Goal: Use online tool/utility

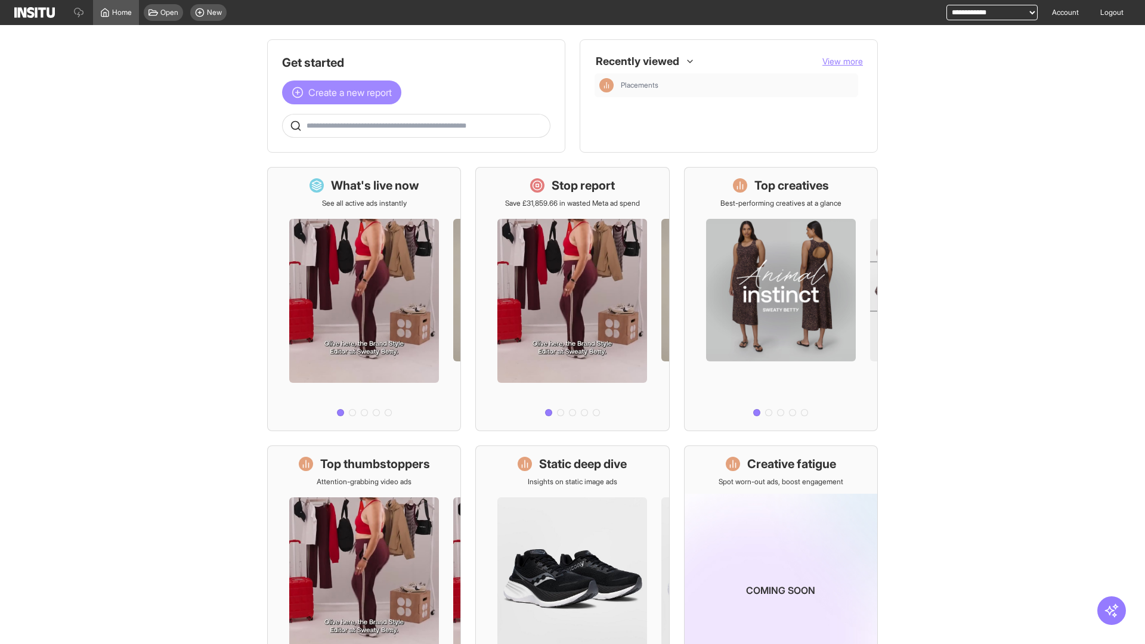
click at [345, 92] on span "Create a new report" at bounding box center [349, 92] width 83 height 14
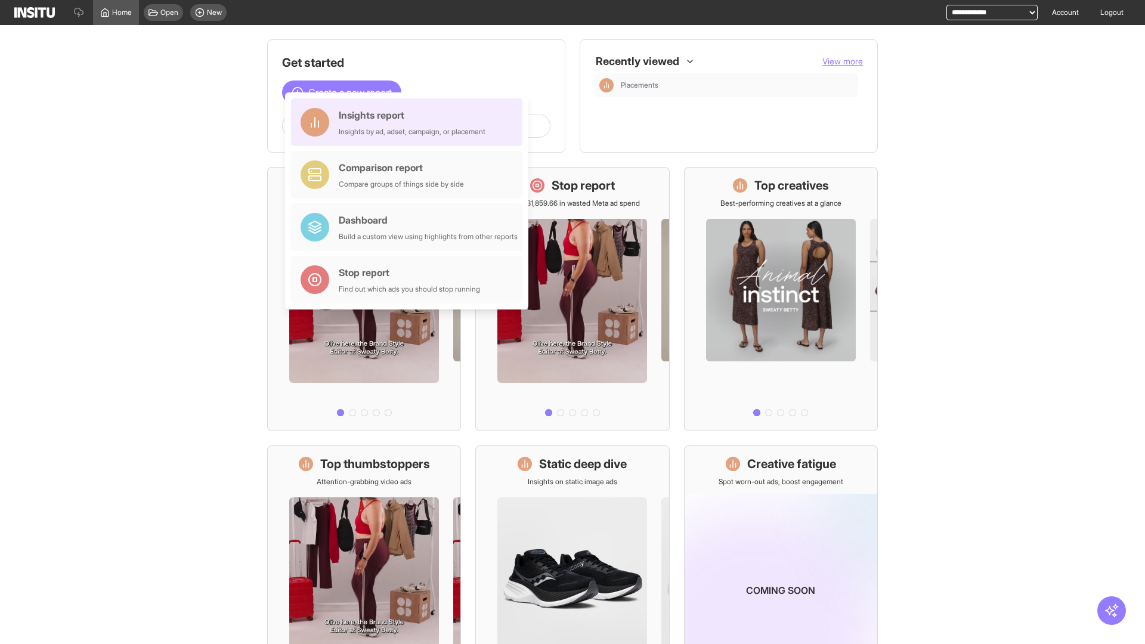
click at [410, 122] on div "Insights report Insights by ad, adset, campaign, or placement" at bounding box center [412, 122] width 147 height 29
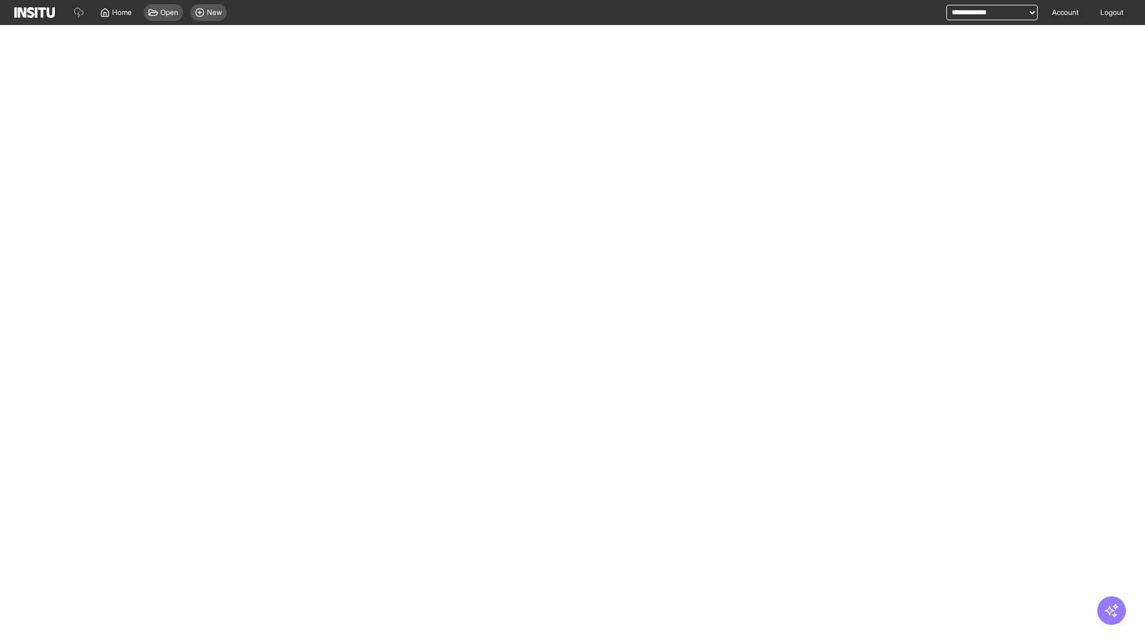
select select "**"
